Goal: Transaction & Acquisition: Download file/media

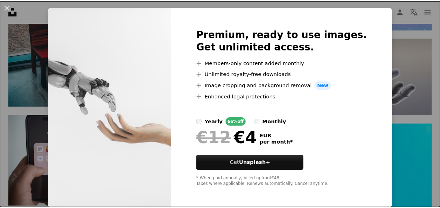
scroll to position [17, 0]
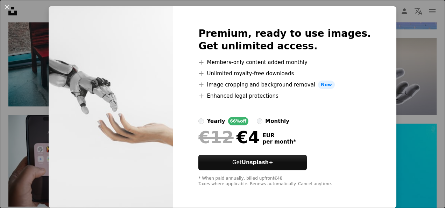
click at [401, 88] on div "An X shape Premium, ready to use images. Get unlimited access. A plus sign Memb…" at bounding box center [222, 104] width 445 height 208
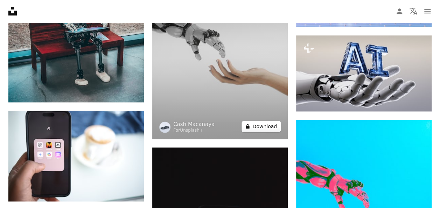
click at [259, 125] on button "A lock Download" at bounding box center [261, 126] width 39 height 11
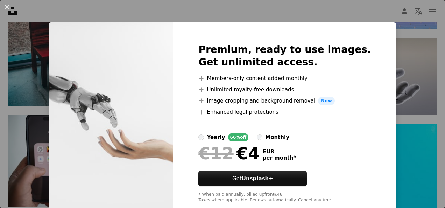
click at [411, 105] on div "An X shape Premium, ready to use images. Get unlimited access. A plus sign Memb…" at bounding box center [222, 104] width 445 height 208
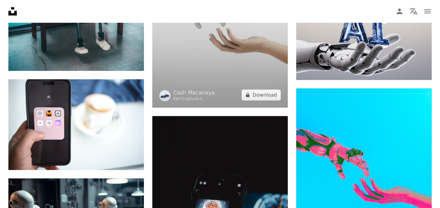
scroll to position [472, 0]
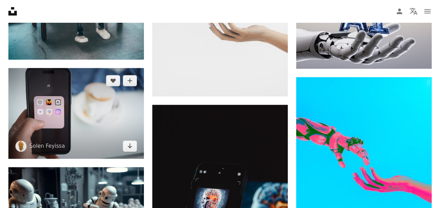
click at [70, 124] on img at bounding box center [75, 113] width 135 height 90
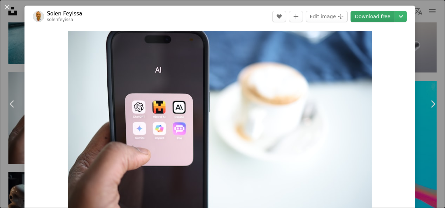
click at [366, 14] on link "Download free" at bounding box center [373, 16] width 44 height 11
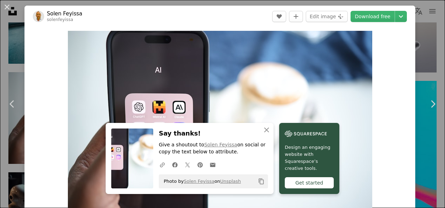
click at [424, 41] on div "An X shape Chevron left Chevron right An X shape Close Say thanks! Give a shout…" at bounding box center [222, 104] width 445 height 208
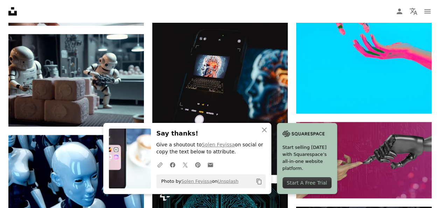
scroll to position [607, 0]
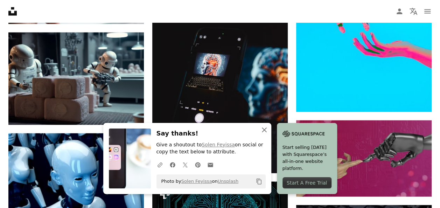
click at [263, 130] on icon "An X shape" at bounding box center [264, 130] width 8 height 8
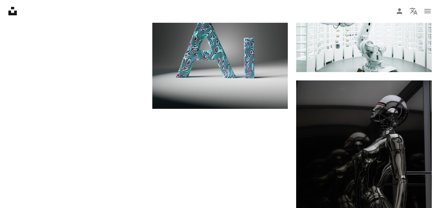
scroll to position [912, 0]
